Goal: Use online tool/utility: Utilize a website feature to perform a specific function

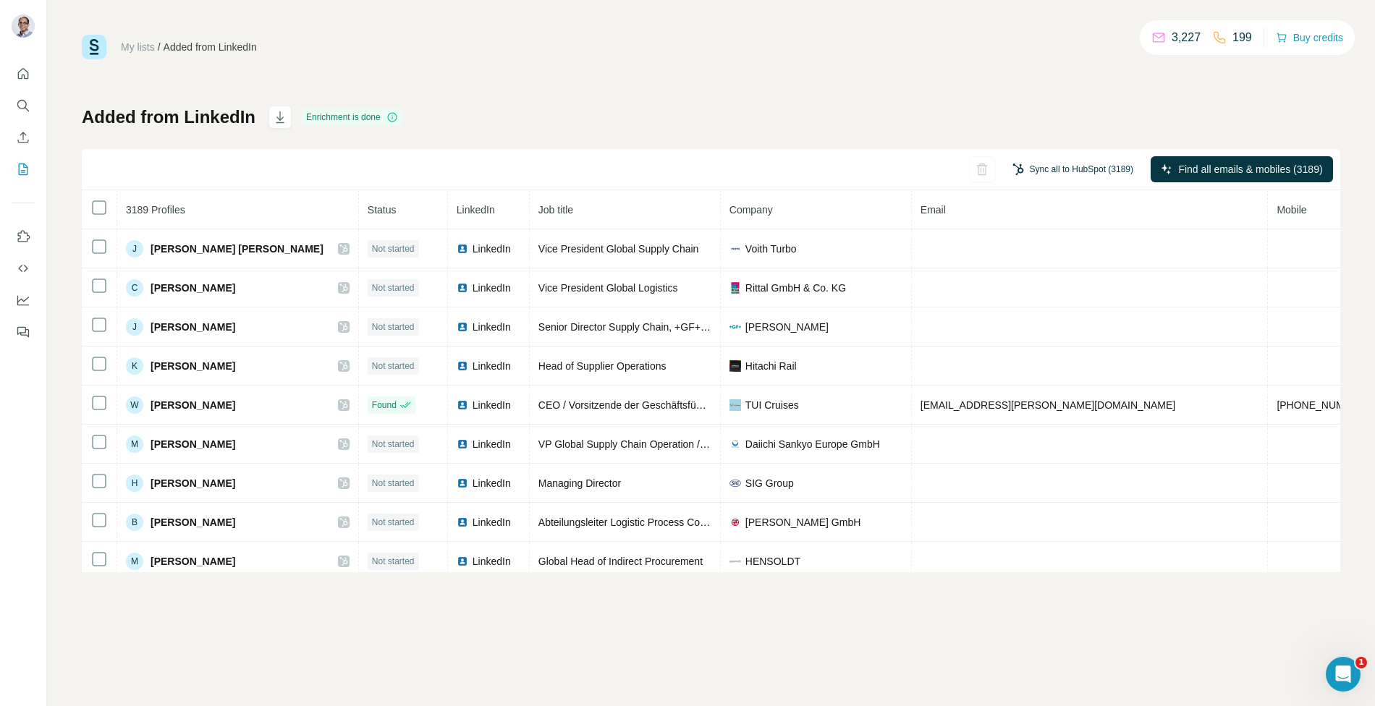
click at [1036, 165] on button "Sync all to HubSpot (3189)" at bounding box center [1072, 169] width 141 height 22
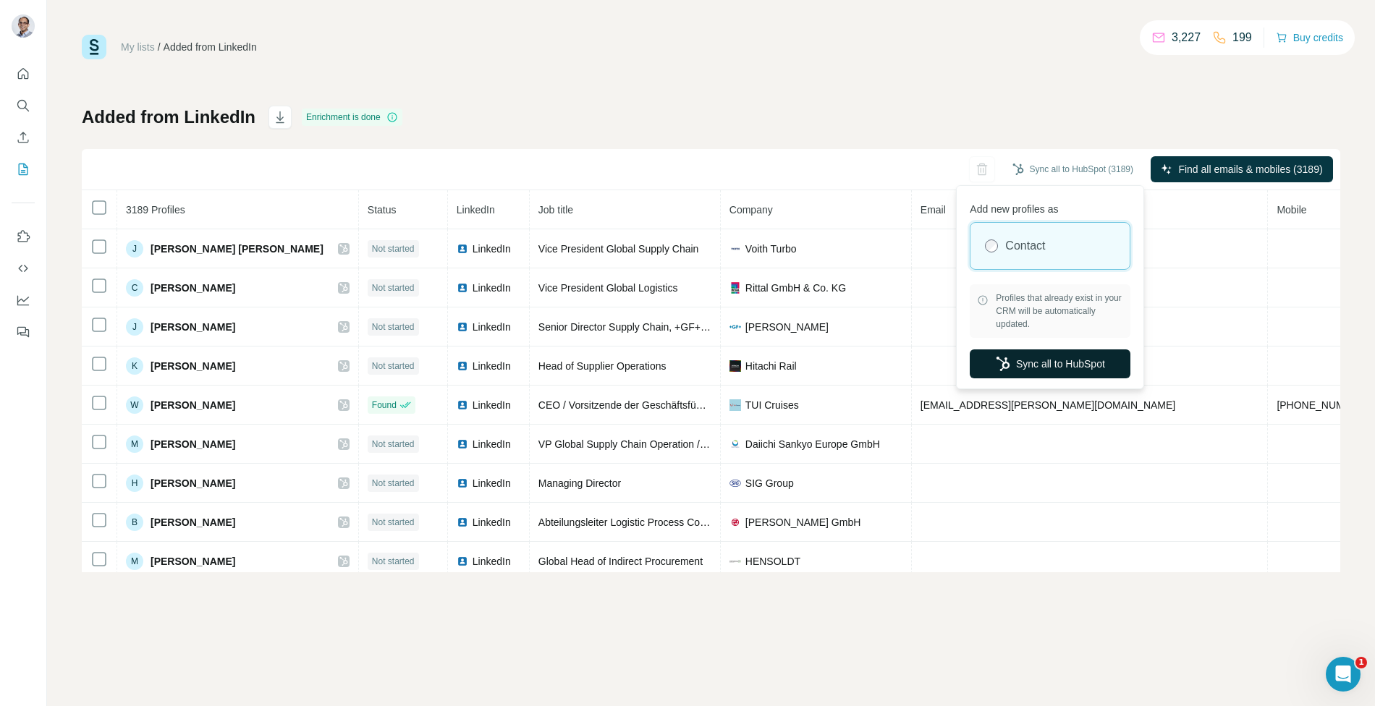
click at [1043, 365] on button "Sync all to HubSpot" at bounding box center [1049, 363] width 161 height 29
